Goal: Task Accomplishment & Management: Use online tool/utility

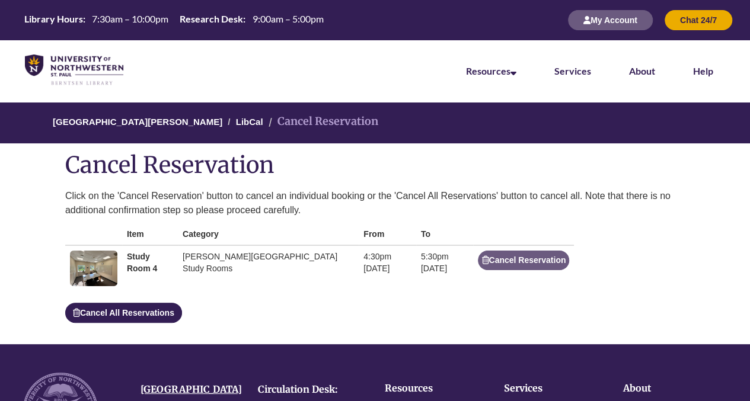
click at [102, 259] on img at bounding box center [93, 269] width 47 height 36
click at [144, 262] on td "Study Room 4" at bounding box center [150, 268] width 56 height 46
click at [236, 120] on link "LibCal" at bounding box center [249, 122] width 27 height 10
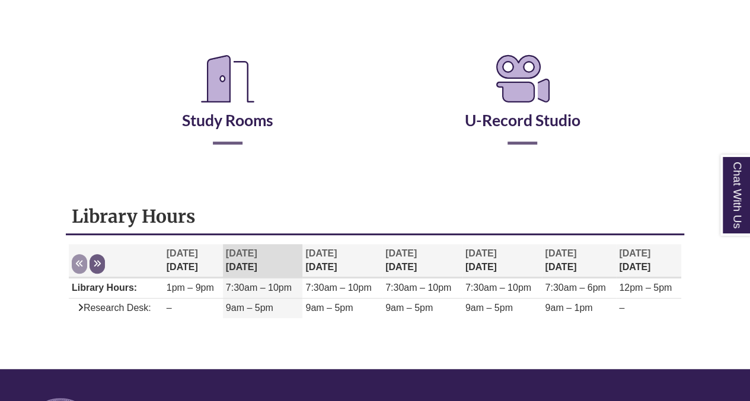
scroll to position [213, 0]
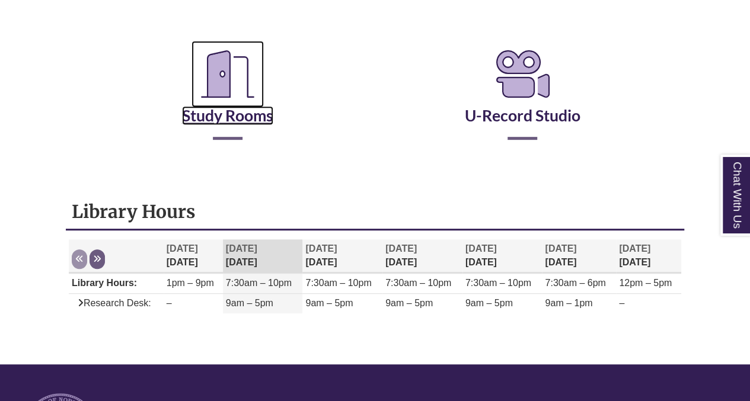
click at [210, 62] on icon "Reserve a Room" at bounding box center [227, 74] width 72 height 66
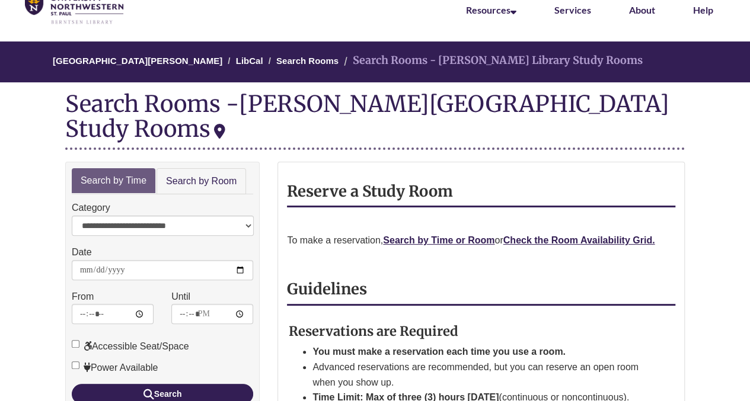
scroll to position [59, 0]
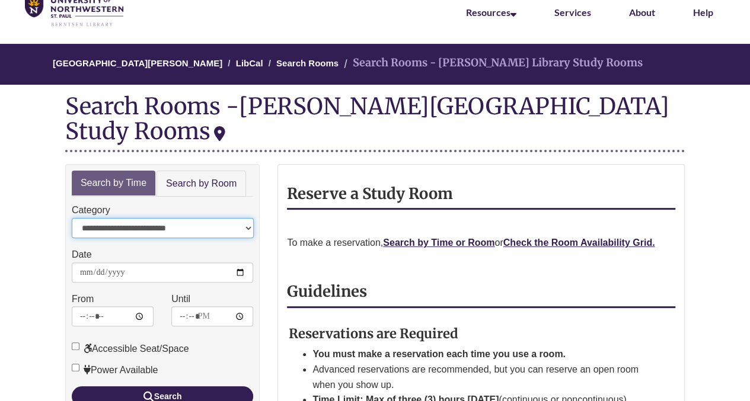
click at [171, 218] on select "**********" at bounding box center [163, 228] width 182 height 20
click at [166, 218] on select "**********" at bounding box center [163, 228] width 182 height 20
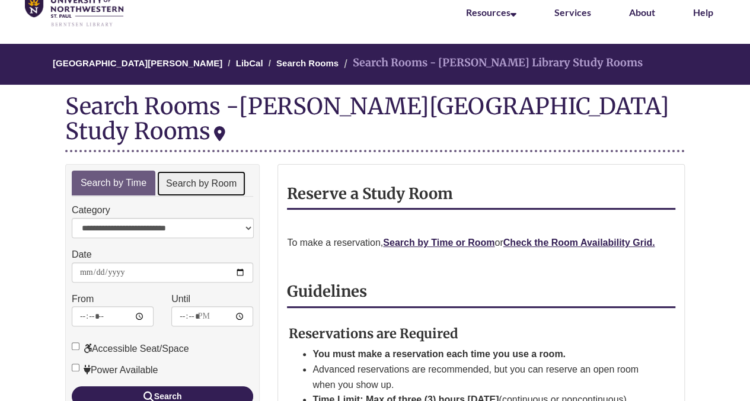
click at [188, 171] on link "Search by Room" at bounding box center [201, 184] width 90 height 27
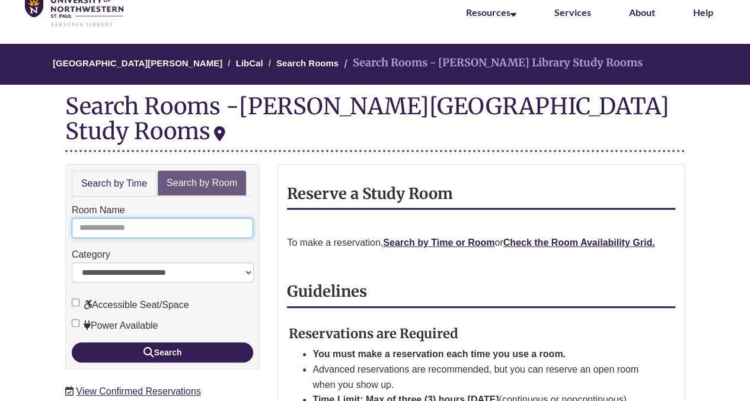
click at [171, 218] on input "Room Name" at bounding box center [162, 228] width 181 height 20
type input "*"
click at [72, 343] on button "Search" at bounding box center [162, 353] width 181 height 20
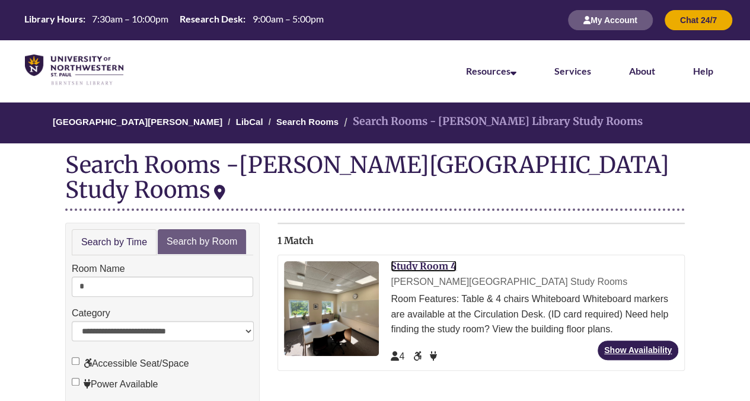
click at [420, 260] on link "Study Room 4" at bounding box center [424, 266] width 66 height 12
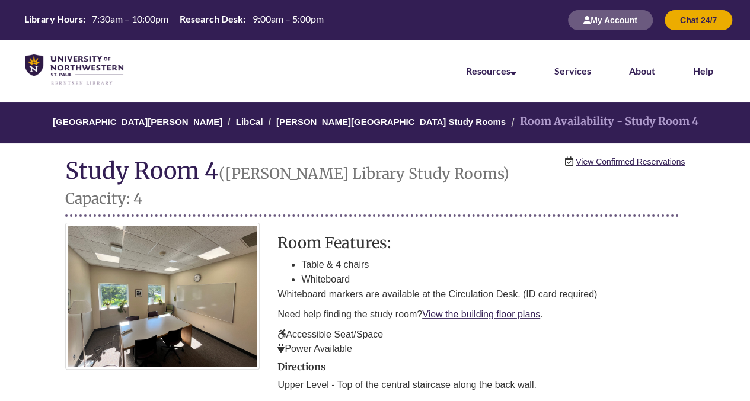
scroll to position [0, 623]
click at [467, 309] on link "View the building floor plans" at bounding box center [481, 314] width 118 height 10
